Goal: Task Accomplishment & Management: Manage account settings

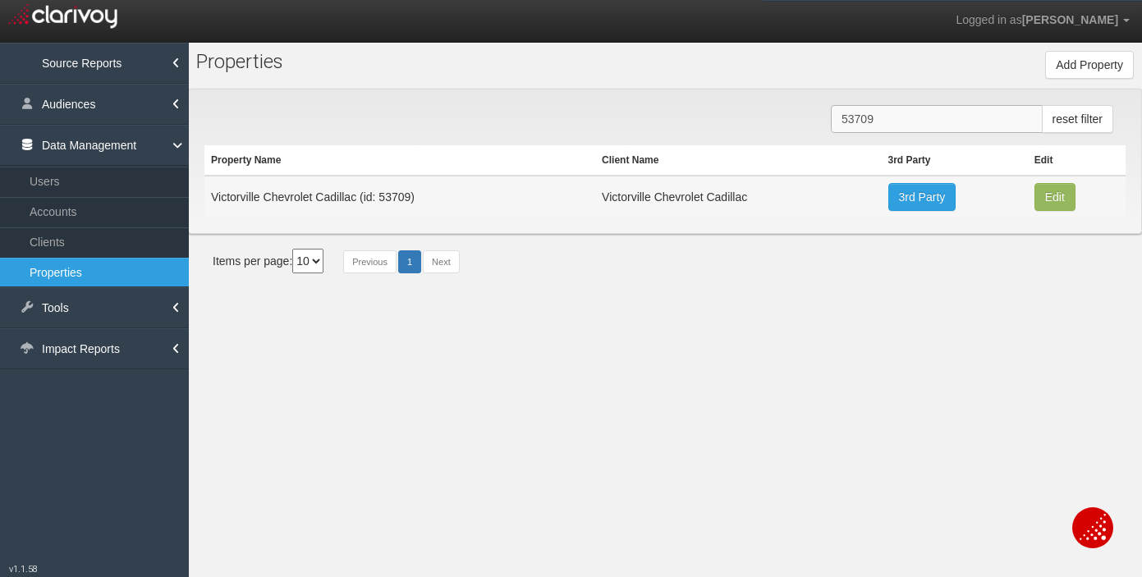
click at [920, 122] on input "53709" at bounding box center [937, 119] width 212 height 28
paste input "4537"
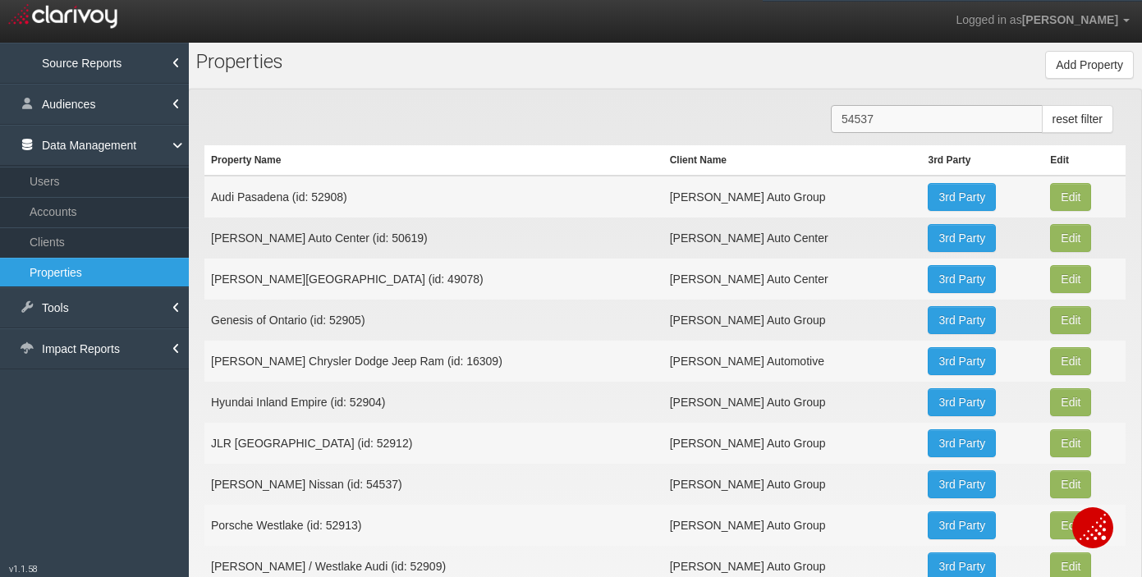
click at [874, 114] on input "54537" at bounding box center [937, 119] width 212 height 28
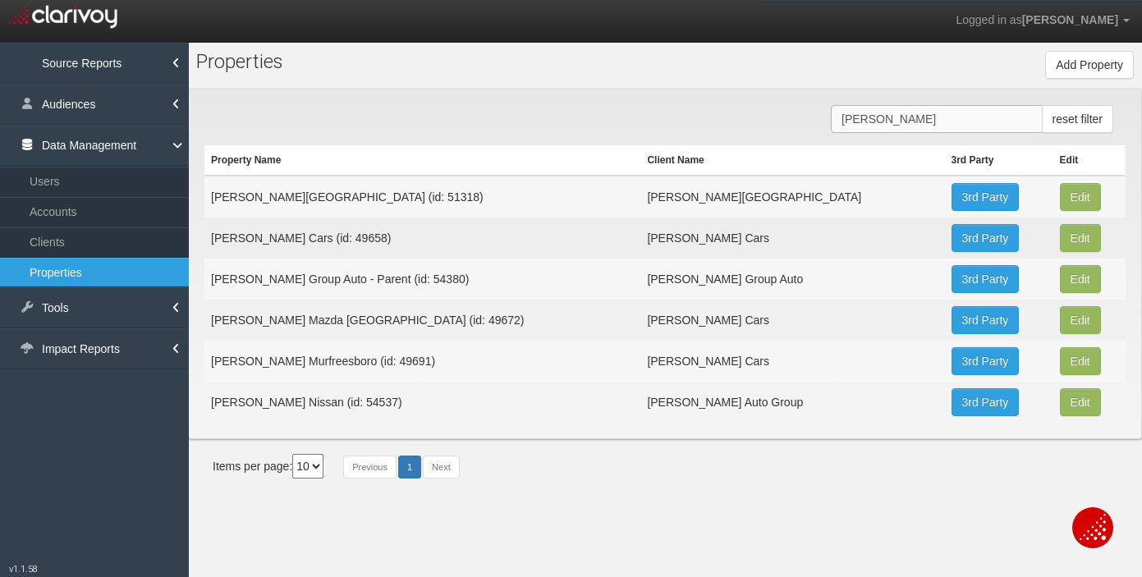
click at [879, 120] on input "[PERSON_NAME]" at bounding box center [937, 119] width 212 height 28
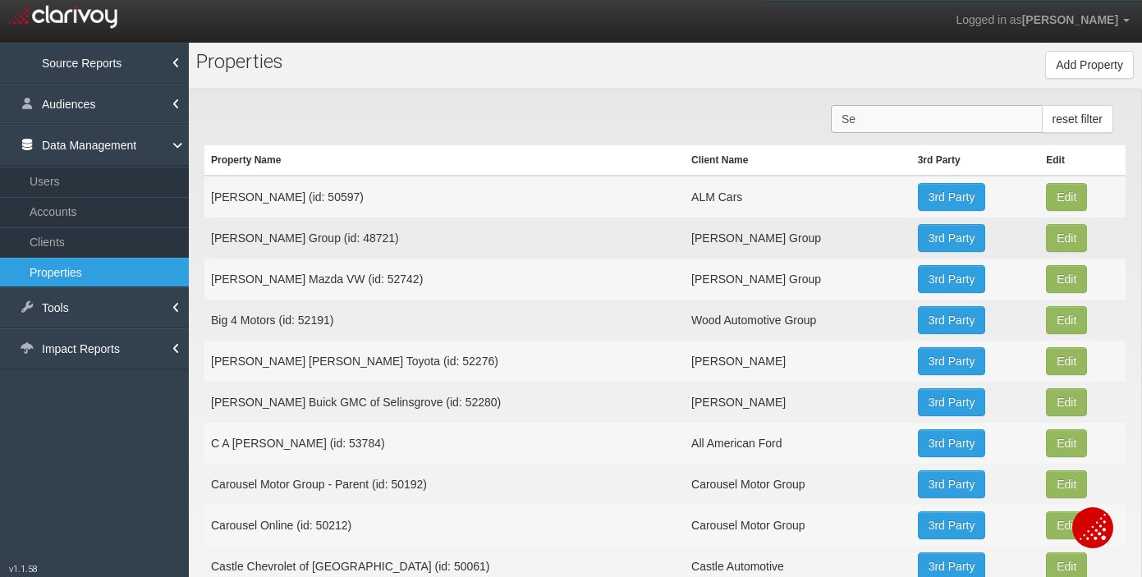
type input "S"
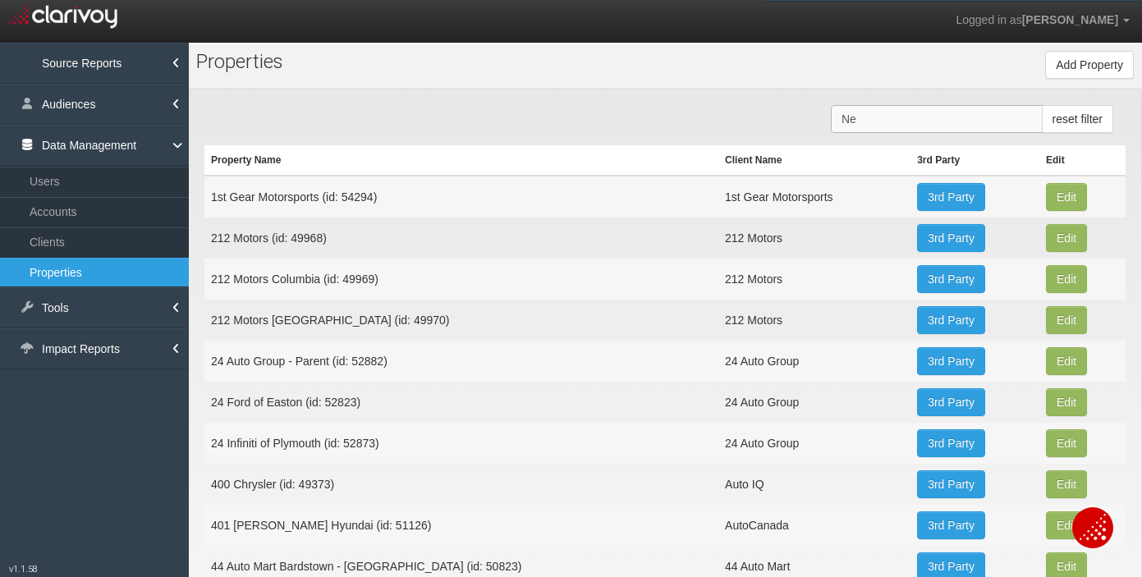
type input "N"
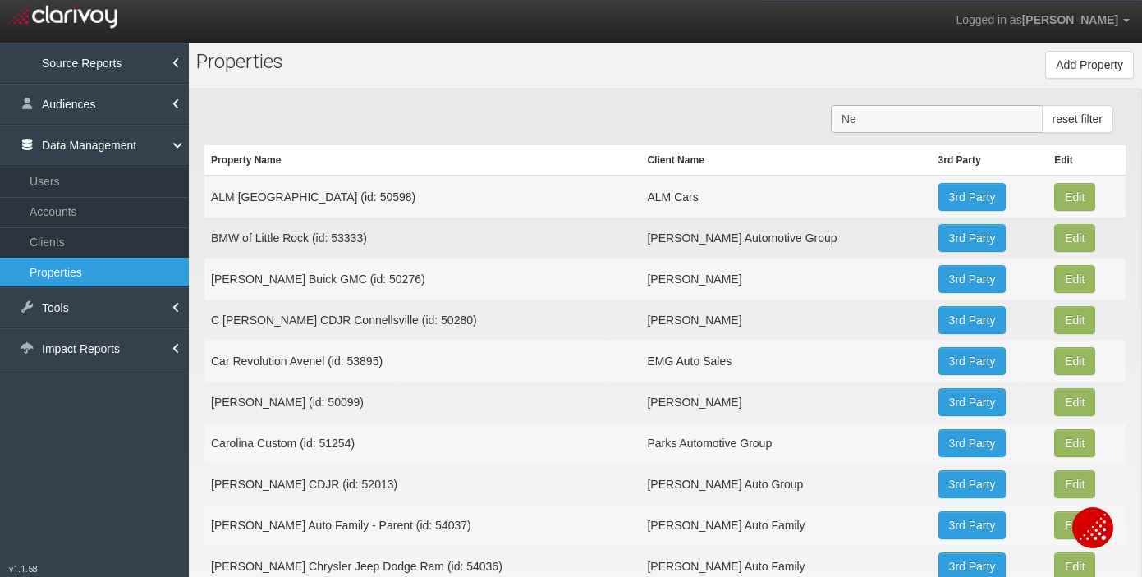
type input "N"
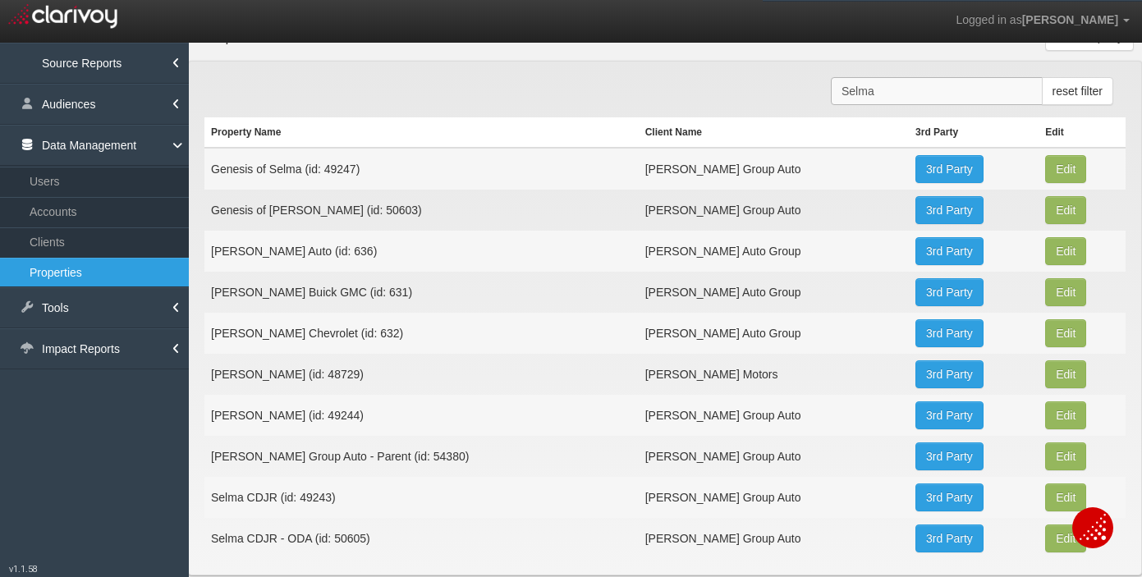
scroll to position [80, 0]
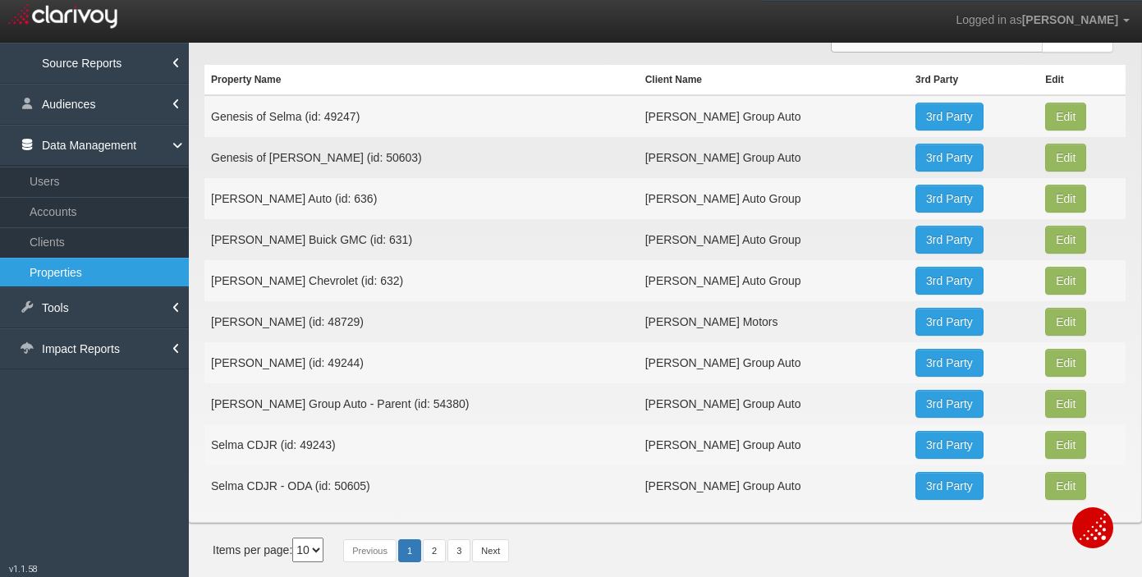
type input "Selma"
click at [313, 555] on select "10 20 30 40 50" at bounding box center [307, 550] width 31 height 25
select select "50"
click at [296, 562] on select "10 20 30 40 50" at bounding box center [307, 550] width 31 height 25
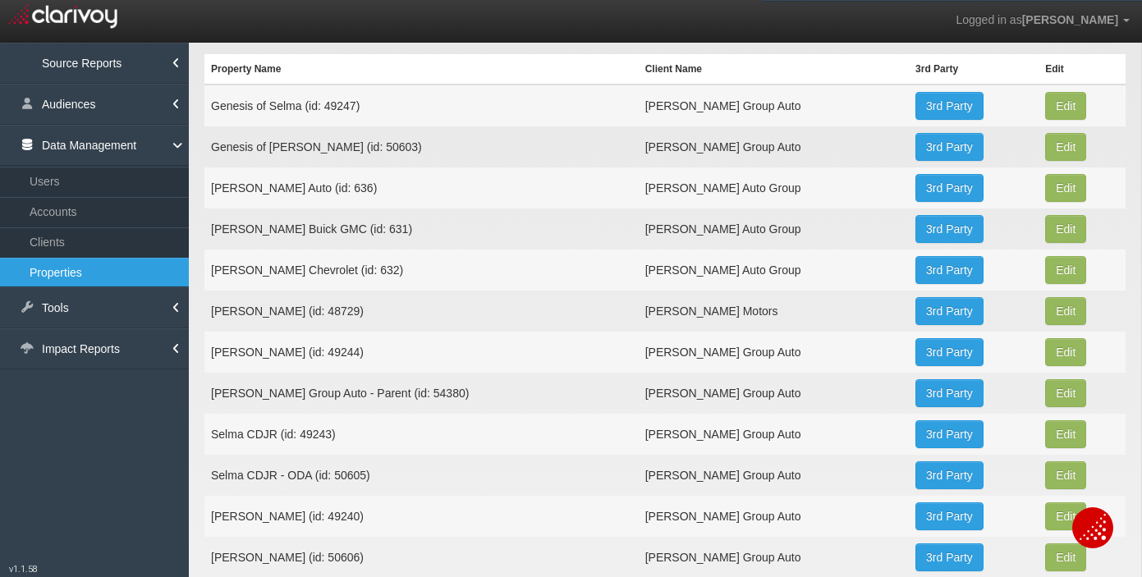
scroll to position [0, 0]
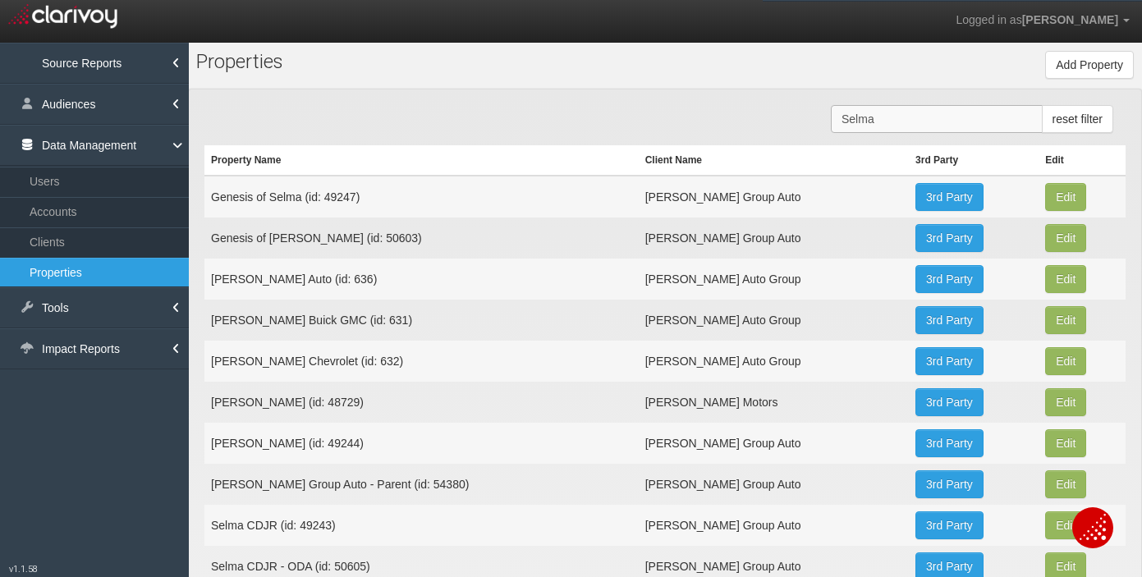
click at [877, 122] on input "Selma" at bounding box center [937, 119] width 212 height 28
click at [876, 122] on input "Selma" at bounding box center [937, 119] width 212 height 28
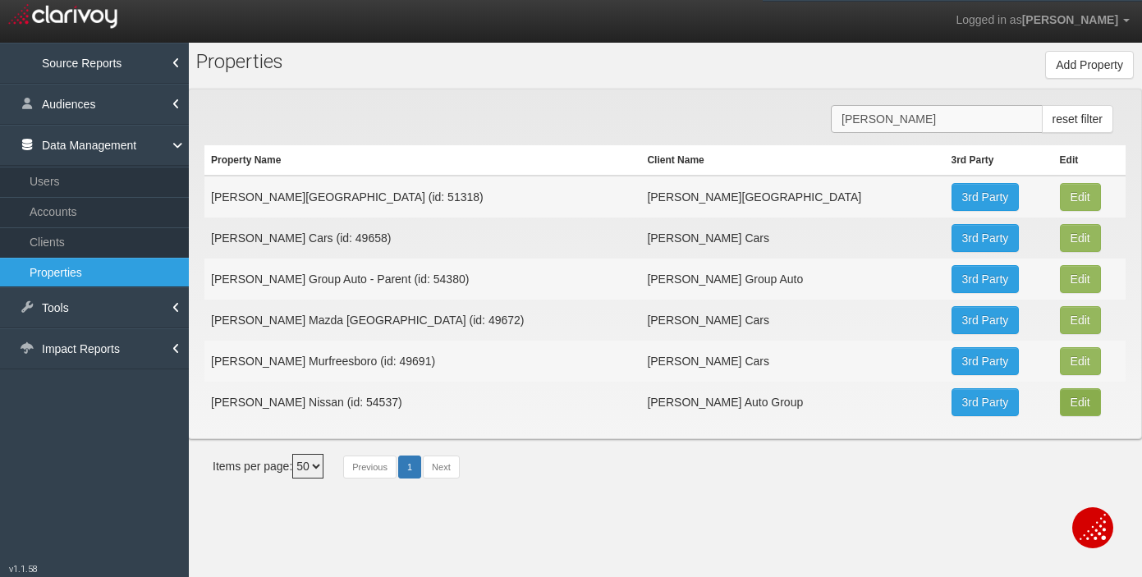
type input "[PERSON_NAME]"
click at [1060, 211] on button "Edit" at bounding box center [1080, 197] width 41 height 28
type input "[PERSON_NAME] Nissan"
type input "54537"
type input "0dd075f560b05e4771545cedab579437d743acc6"
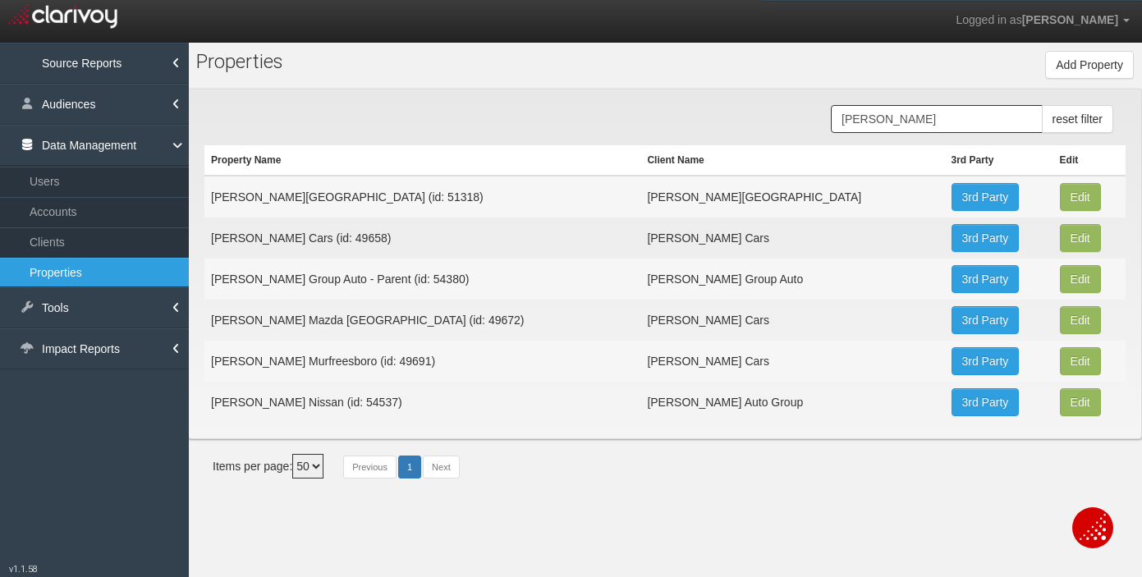
select select "6899eefd01b9e01564cceba8"
select select "string:USD"
type input "[STREET_ADDRESS]"
type input "Broken Arrow"
type input "OK"
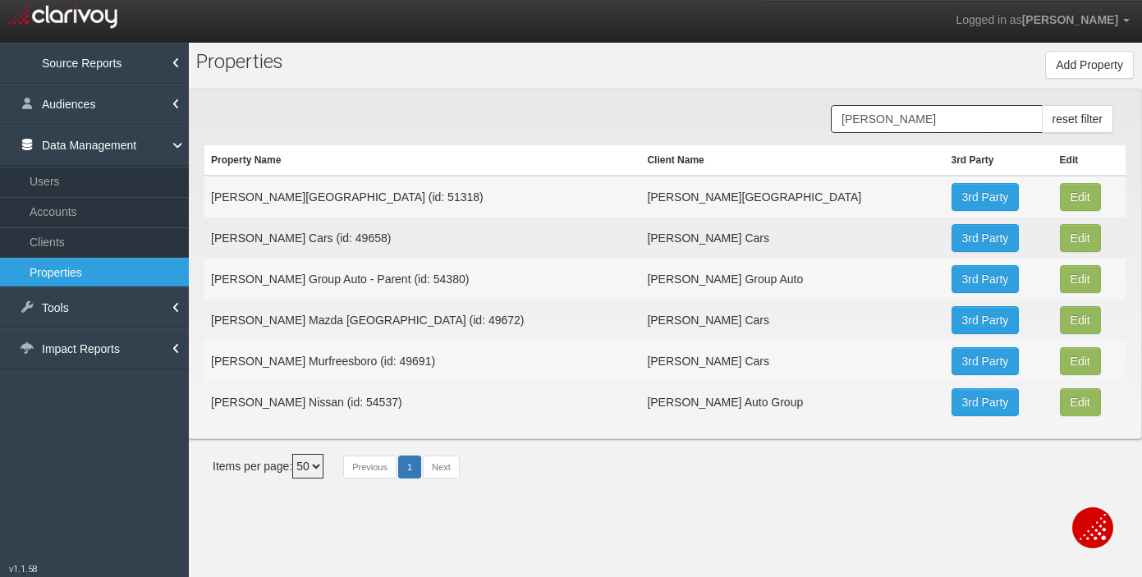
type input "74012"
type input "36.070195"
type input "-95.800726"
type input "America/[GEOGRAPHIC_DATA]"
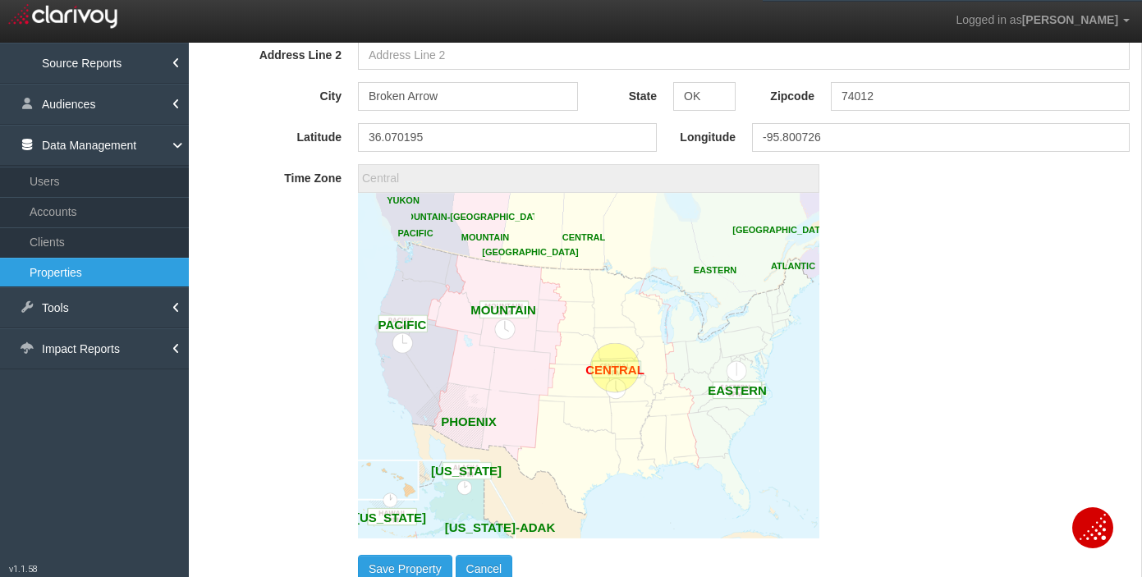
scroll to position [1656, 0]
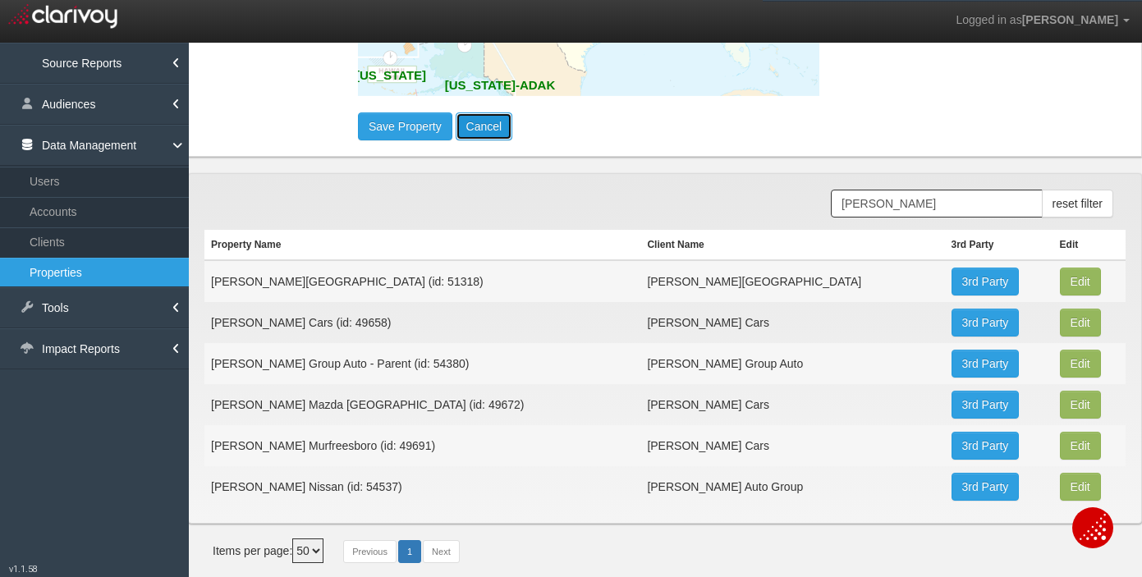
click at [498, 131] on button "Cancel" at bounding box center [484, 126] width 57 height 28
type input "America/New_York"
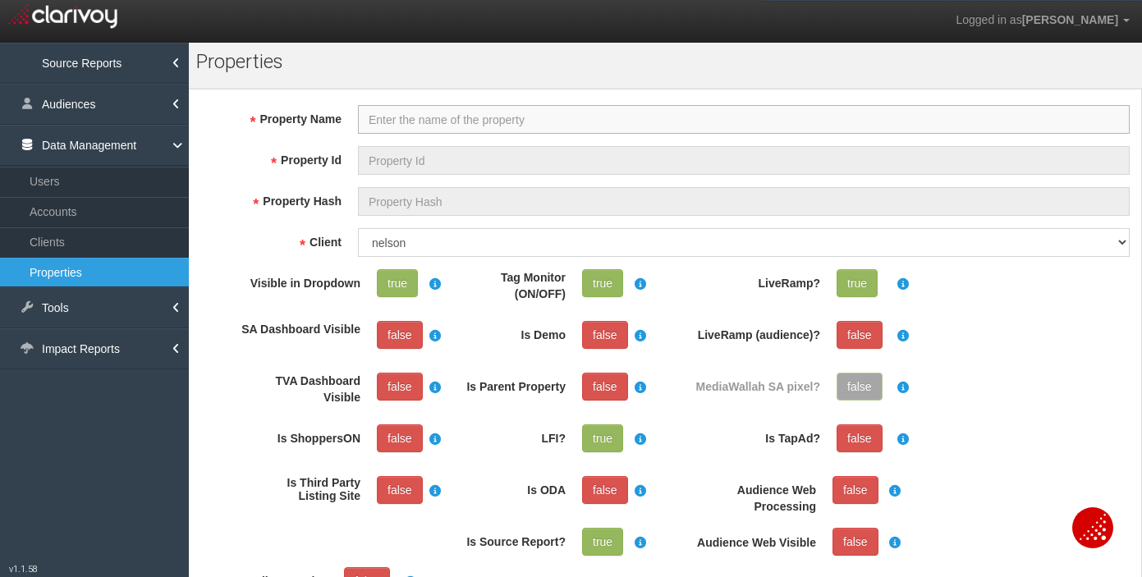
select select "?"
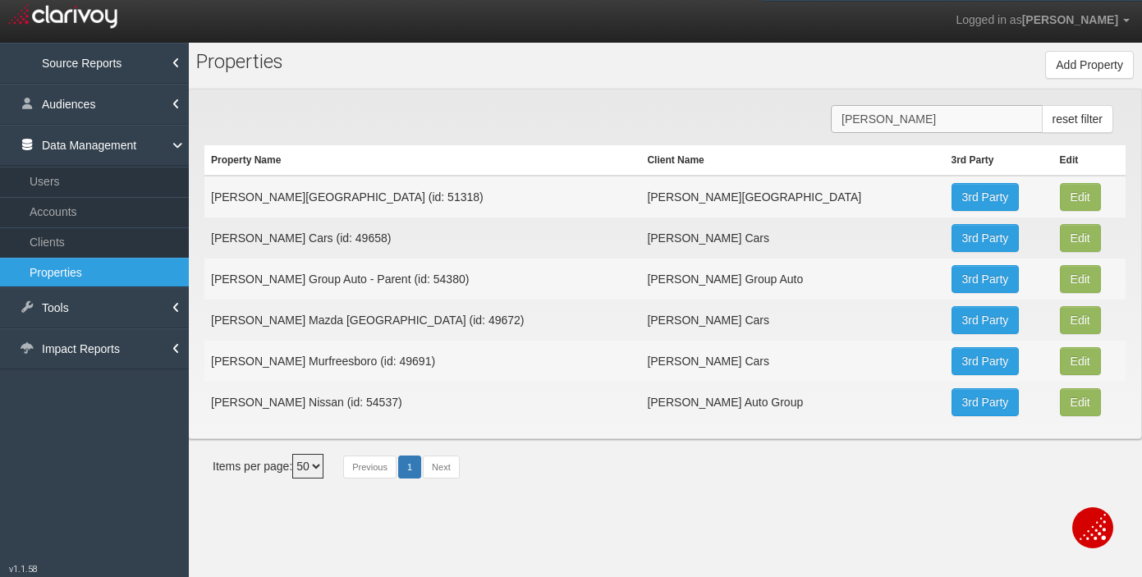
click at [933, 118] on input "[PERSON_NAME]" at bounding box center [937, 119] width 212 height 28
paste input "54266"
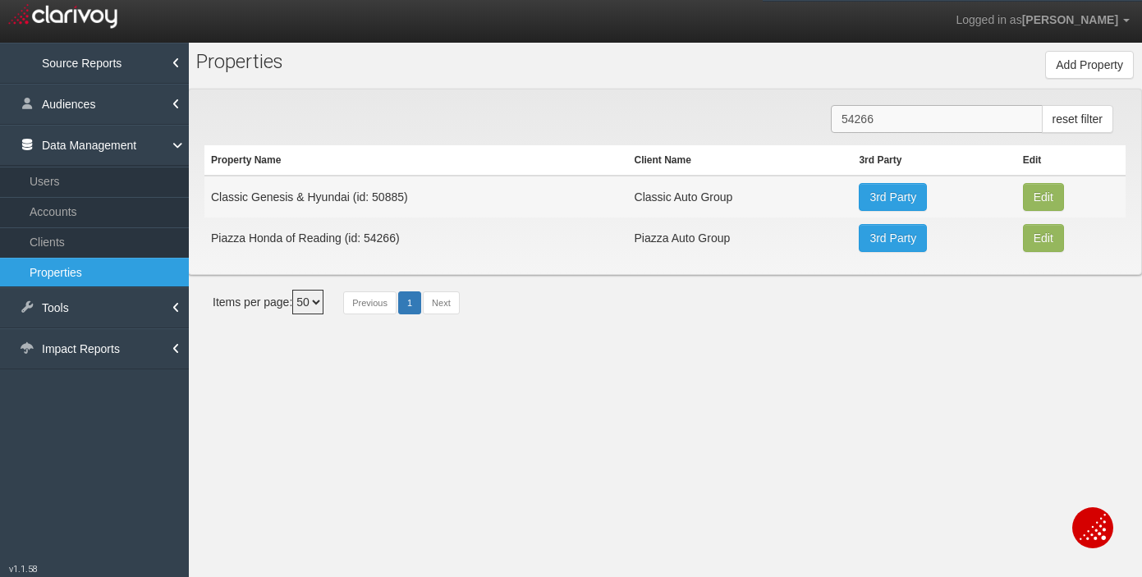
type input "54266"
